Goal: Task Accomplishment & Management: Complete application form

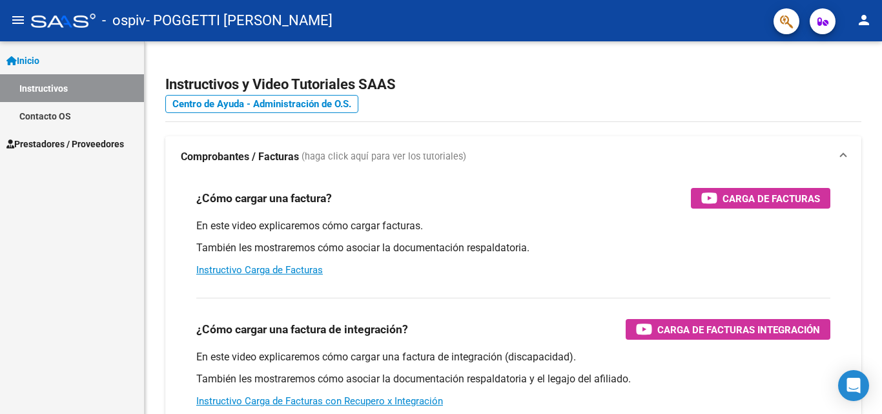
click at [93, 140] on span "Prestadores / Proveedores" at bounding box center [64, 144] width 117 height 14
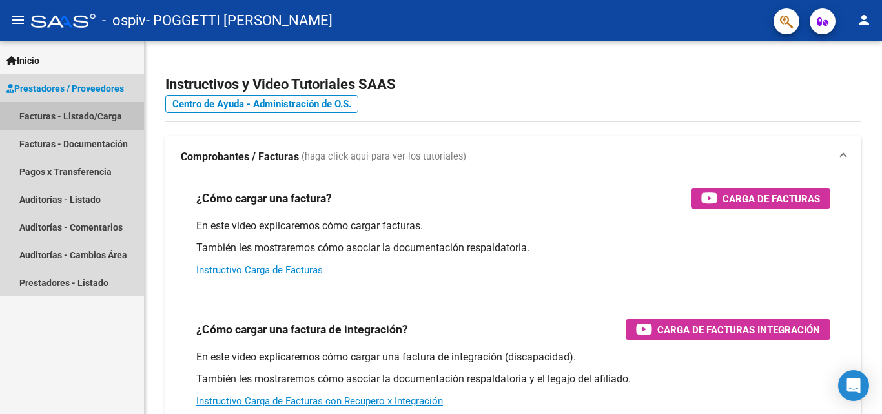
click at [81, 113] on link "Facturas - Listado/Carga" at bounding box center [72, 116] width 144 height 28
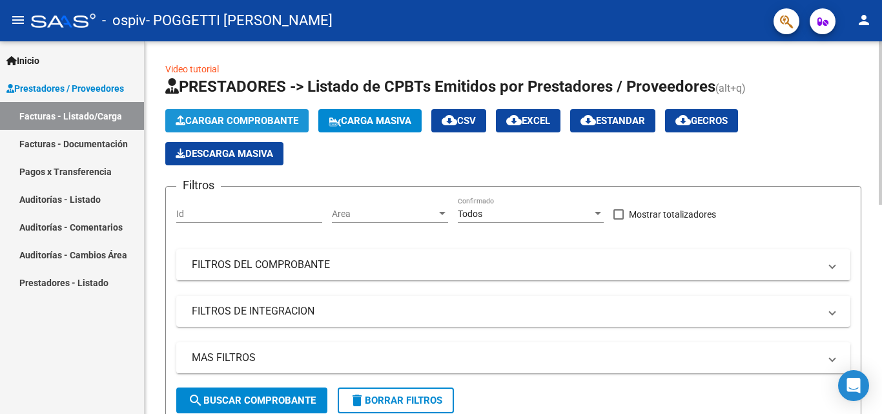
click at [263, 120] on span "Cargar Comprobante" at bounding box center [237, 121] width 123 height 12
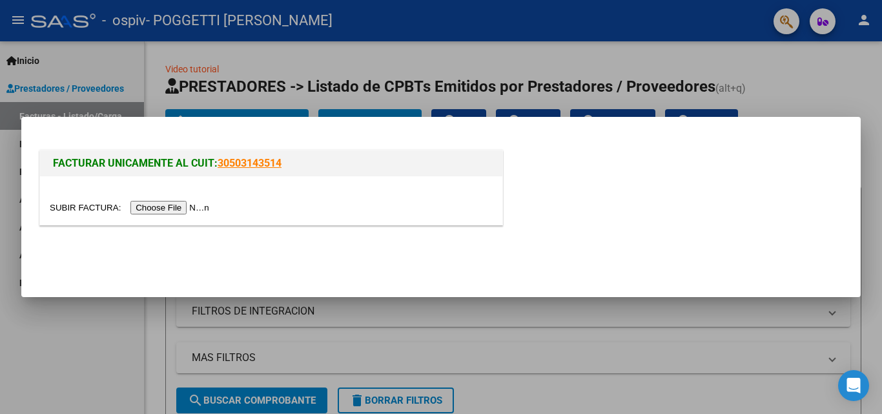
click at [213, 203] on input "file" at bounding box center [131, 208] width 163 height 14
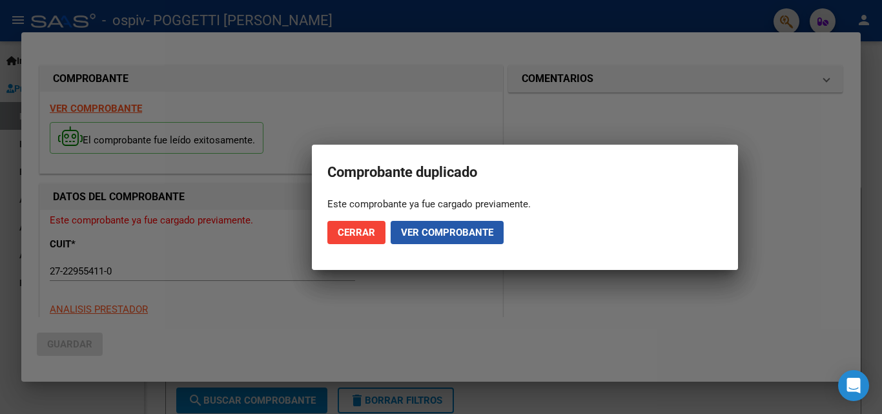
click at [455, 232] on span "Ver comprobante" at bounding box center [447, 233] width 92 height 12
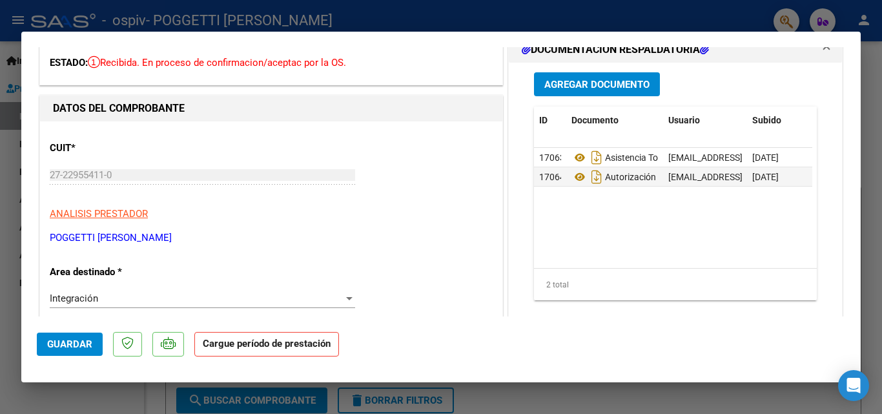
scroll to position [129, 0]
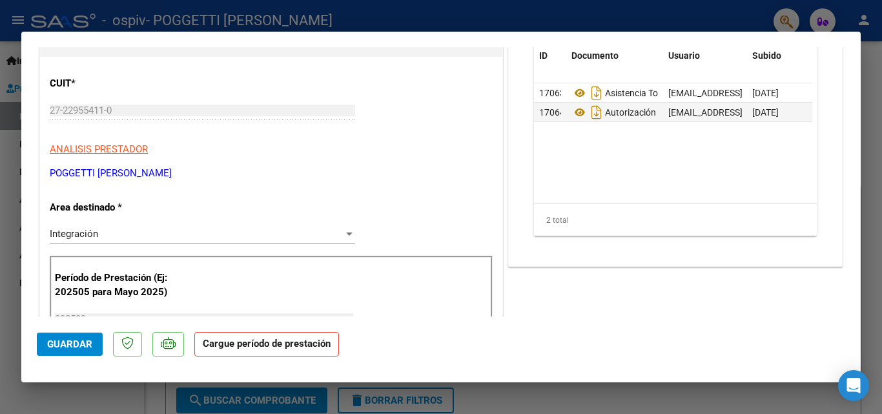
click at [280, 347] on strong "Cargue período de prestación" at bounding box center [266, 344] width 145 height 25
click at [346, 232] on div at bounding box center [349, 233] width 6 height 3
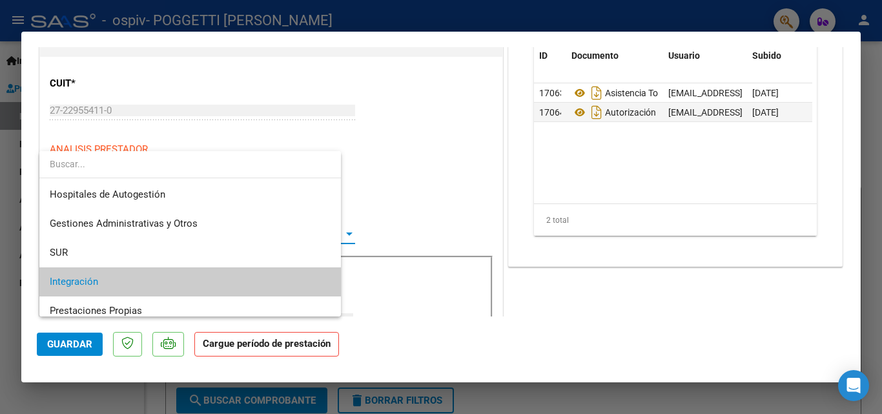
scroll to position [48, 0]
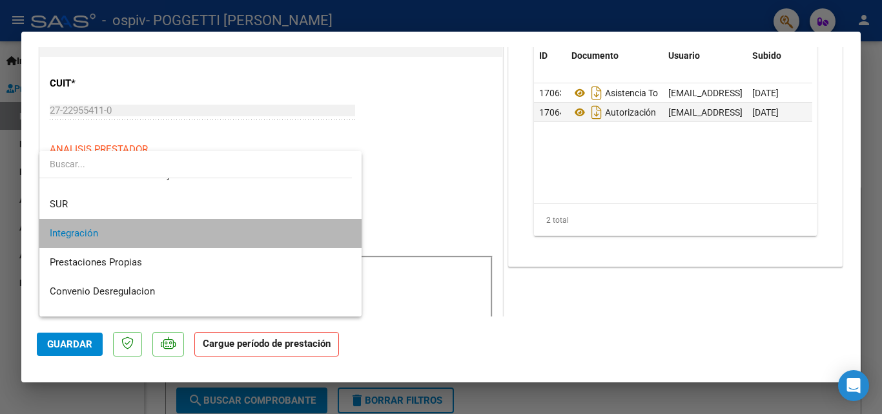
click at [305, 234] on span "Integración" at bounding box center [200, 233] width 301 height 29
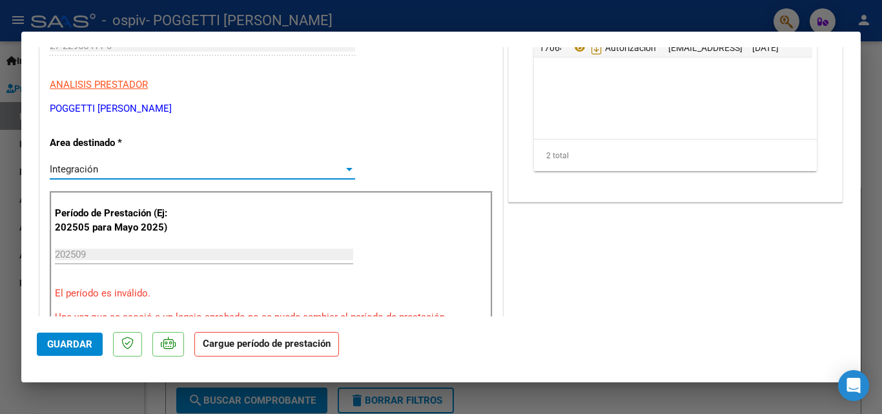
scroll to position [258, 0]
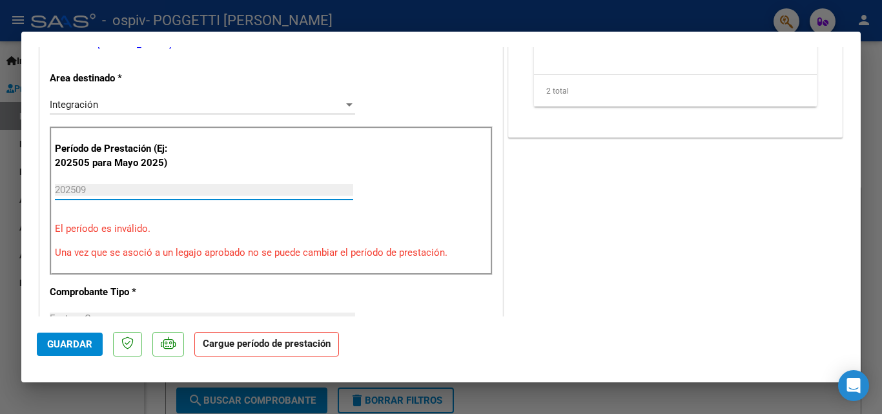
click at [270, 188] on input "202509" at bounding box center [204, 190] width 298 height 12
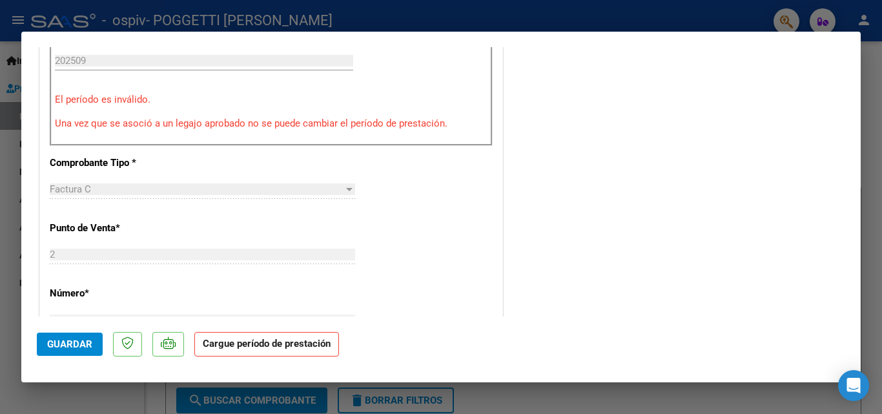
scroll to position [323, 0]
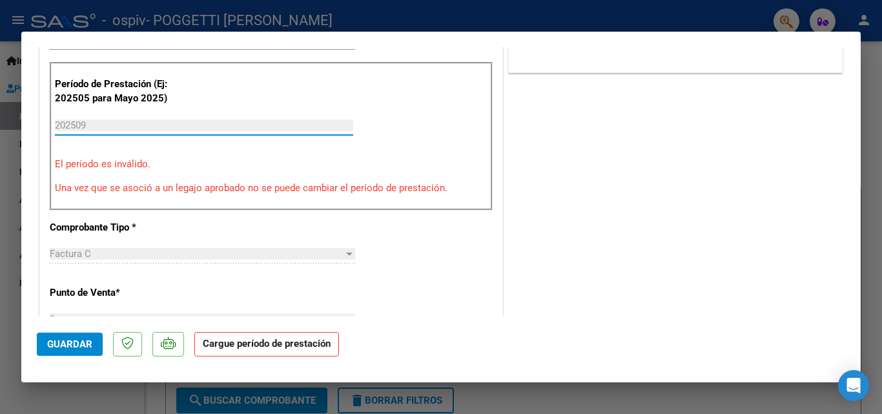
click at [198, 123] on input "202509" at bounding box center [204, 125] width 298 height 12
drag, startPoint x: 267, startPoint y: 347, endPoint x: 255, endPoint y: 281, distance: 66.2
click at [267, 345] on strong "Cargue período de prestación" at bounding box center [266, 344] width 145 height 25
click at [179, 129] on input "202509" at bounding box center [204, 125] width 298 height 12
click at [178, 129] on input "202509" at bounding box center [204, 125] width 298 height 12
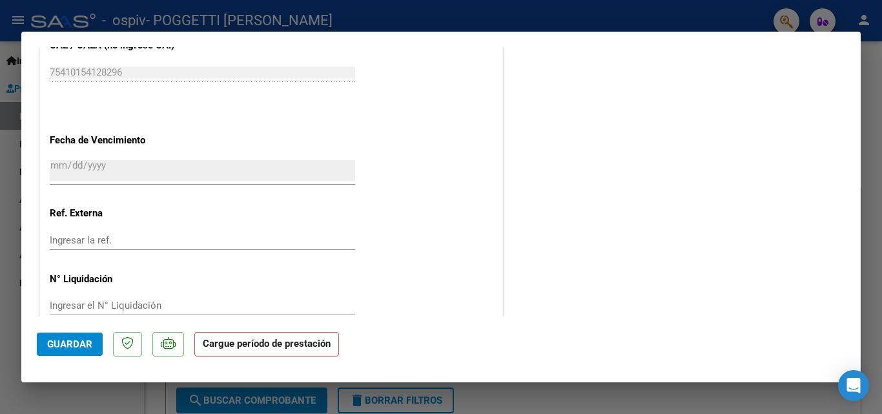
scroll to position [863, 0]
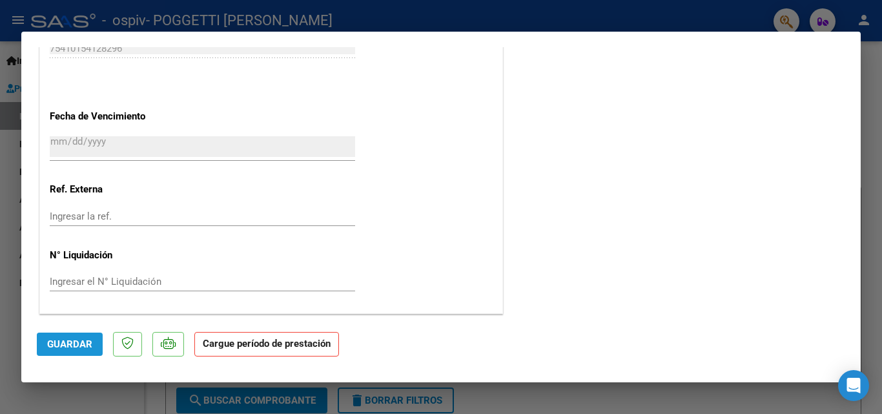
click at [72, 340] on span "Guardar" at bounding box center [69, 344] width 45 height 12
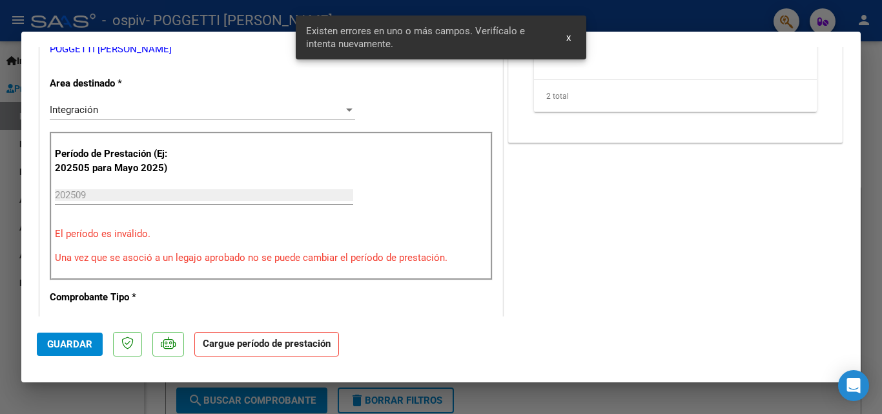
click at [161, 191] on input "202509" at bounding box center [204, 195] width 298 height 12
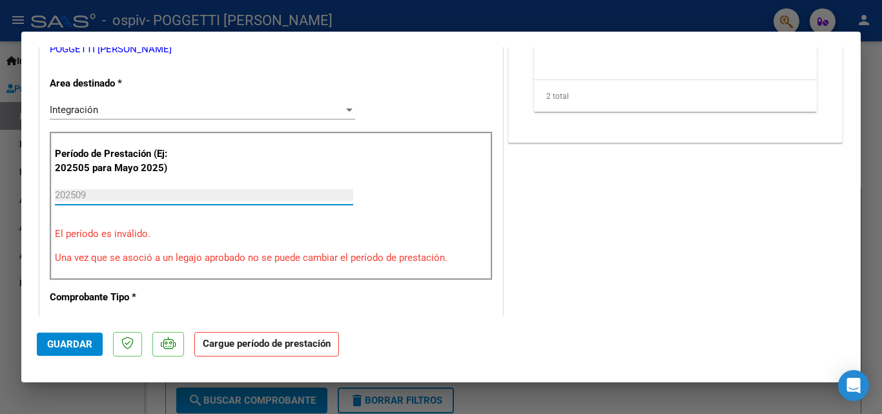
click at [167, 196] on input "202509" at bounding box center [204, 195] width 298 height 12
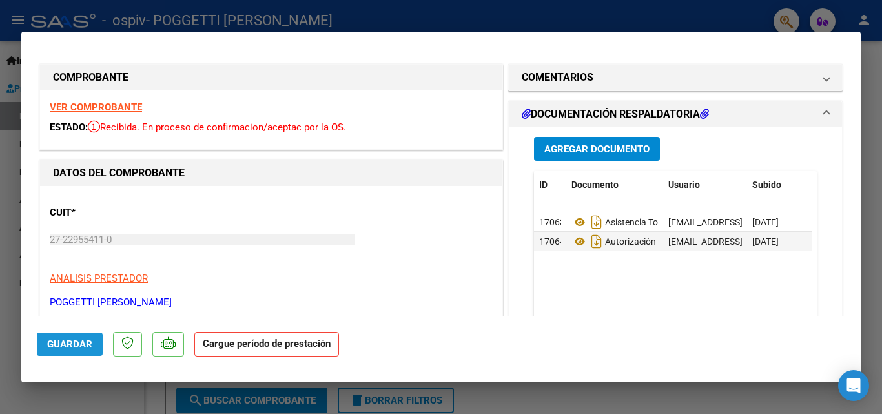
click at [77, 349] on span "Guardar" at bounding box center [69, 344] width 45 height 12
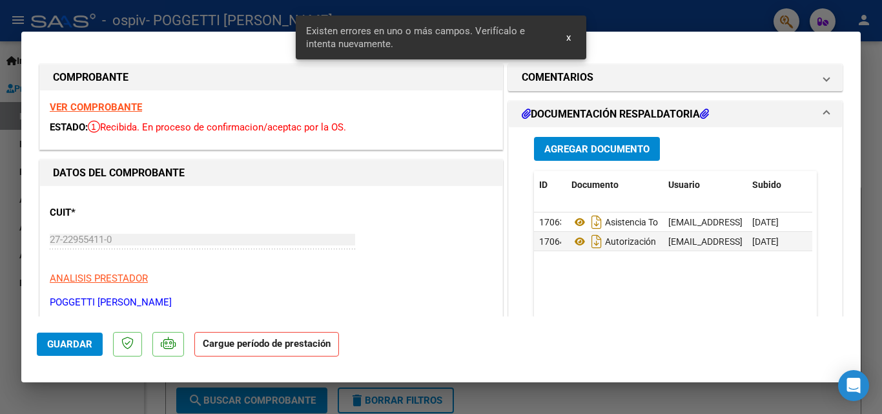
scroll to position [253, 0]
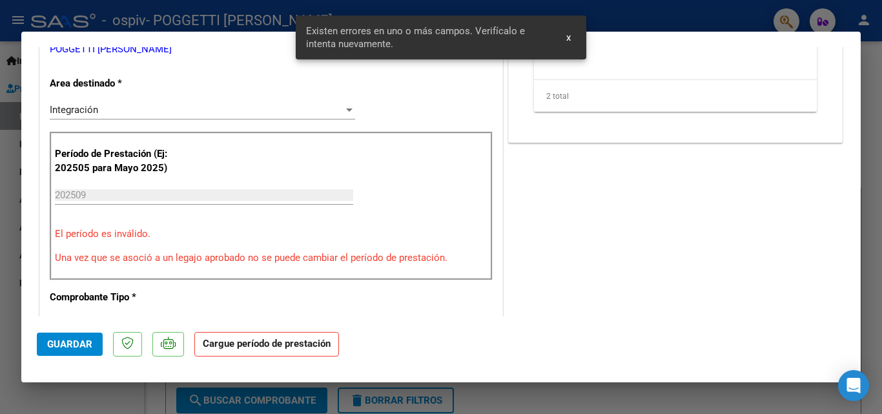
click at [85, 190] on input "202509" at bounding box center [204, 195] width 298 height 12
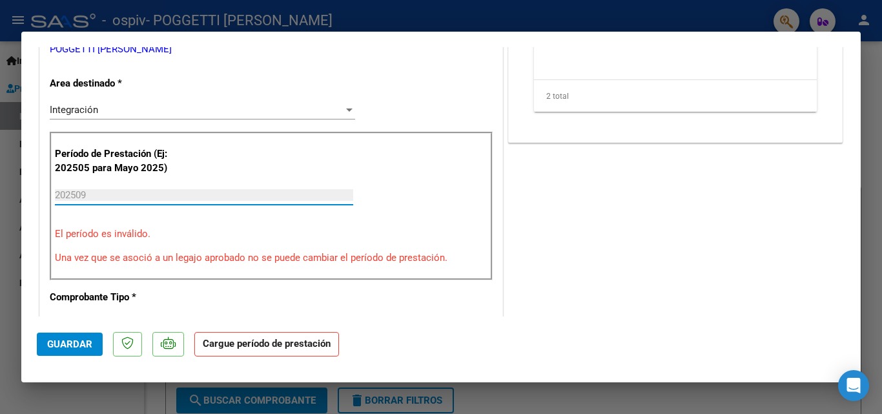
click at [158, 193] on input "202509" at bounding box center [204, 195] width 298 height 12
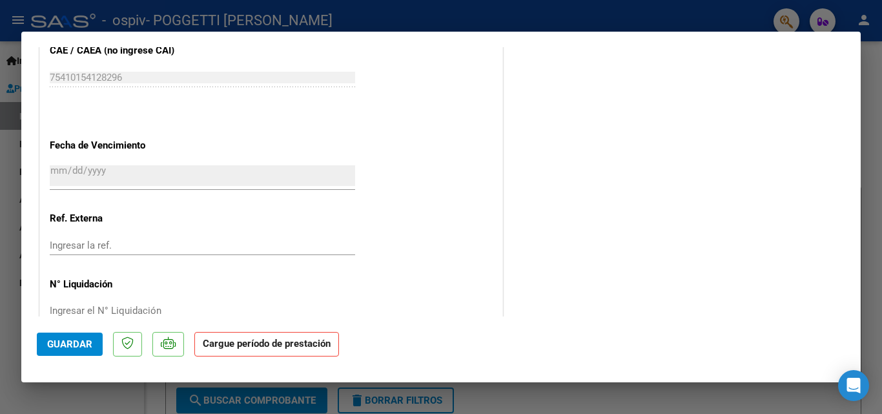
scroll to position [863, 0]
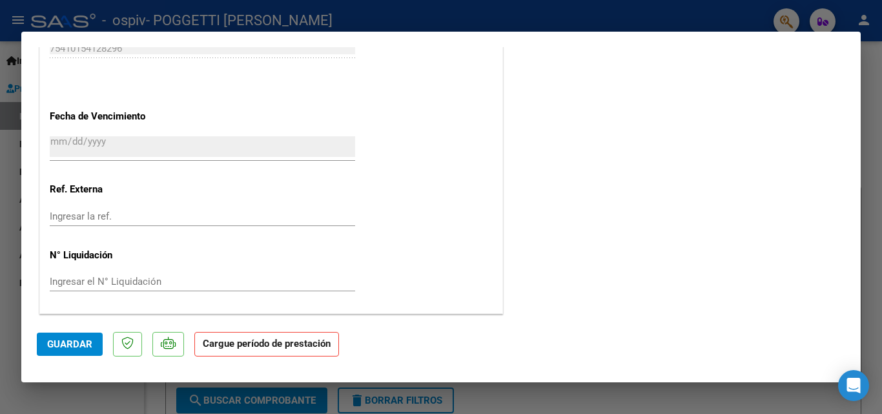
click at [247, 347] on strong "Cargue período de prestación" at bounding box center [266, 344] width 145 height 25
